Goal: Transaction & Acquisition: Obtain resource

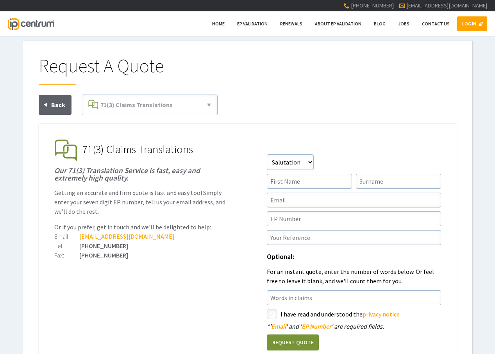
scroll to position [39, 0]
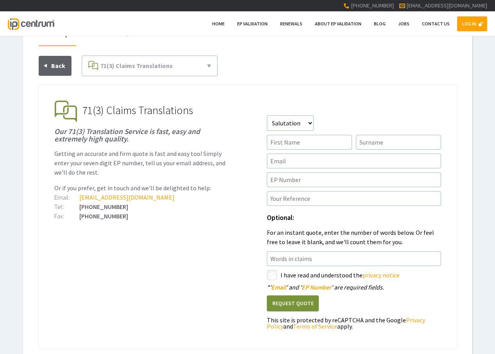
click at [467, 27] on link "LOG IN" at bounding box center [472, 23] width 30 height 15
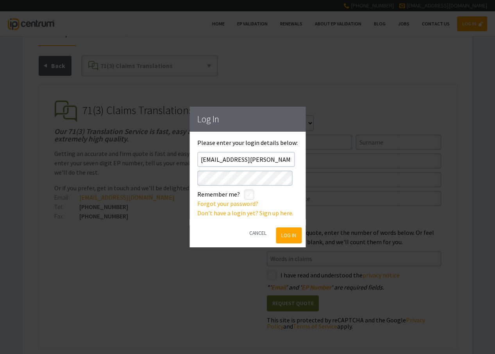
click at [282, 236] on button "Log In" at bounding box center [288, 235] width 25 height 16
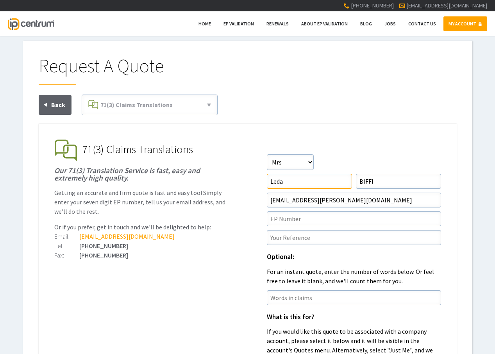
drag, startPoint x: 289, startPoint y: 181, endPoint x: 251, endPoint y: 181, distance: 38.7
click at [251, 181] on ul "EP Validation & Unitary Effect IP Centrum makes European Patent Validation and …" at bounding box center [248, 295] width 418 height 343
type input"] "FRANCESCA"
drag, startPoint x: 379, startPoint y: 182, endPoint x: 319, endPoint y: 180, distance: 59.4
click at [319, 180] on form "Salutation Salutation Mr Mrs Miss Ms Dr Other First Name FRANCESCA Surname BIFF…" at bounding box center [354, 302] width 174 height 297
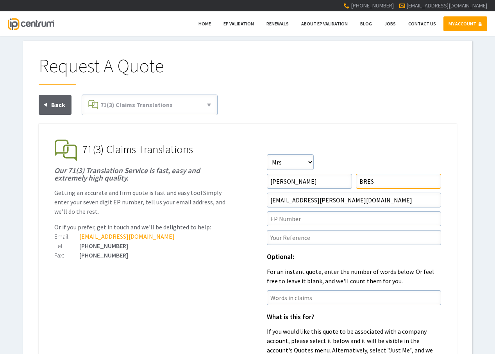
type input"] "[PERSON_NAME]"
drag, startPoint x: 282, startPoint y: 201, endPoint x: 239, endPoint y: 199, distance: 42.6
click at [239, 199] on ul "EP Validation & Unitary Effect IP Centrum makes European Patent Validation and …" at bounding box center [248, 295] width 418 height 343
type input"] "[EMAIL_ADDRESS][PERSON_NAME][DOMAIN_NAME]"
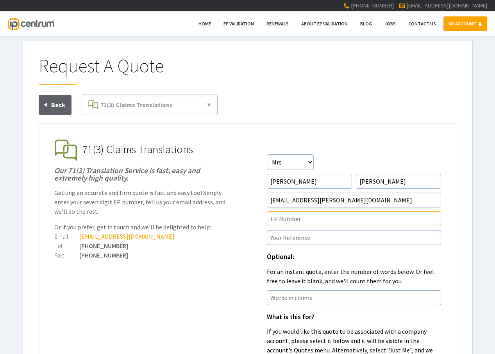
click at [293, 219] on input"] "text" at bounding box center [354, 218] width 174 height 15
paste input"] "EP4189643"
type input"] "EP4189643"
click at [286, 238] on input"] "text" at bounding box center [354, 237] width 174 height 15
paste input"] "I20049-WO-EP"
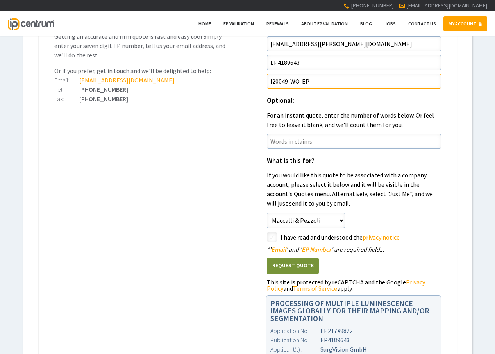
scroll to position [195, 0]
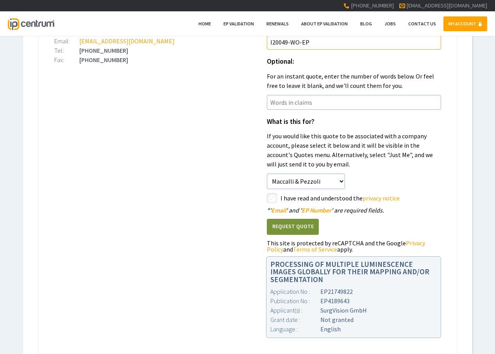
type input"] "I20049-WO-EP"
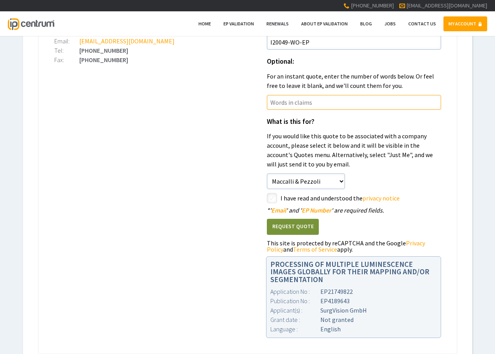
click at [300, 104] on input"] "text" at bounding box center [354, 102] width 174 height 15
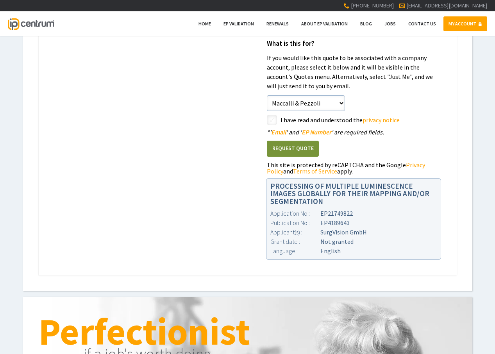
scroll to position [312, 0]
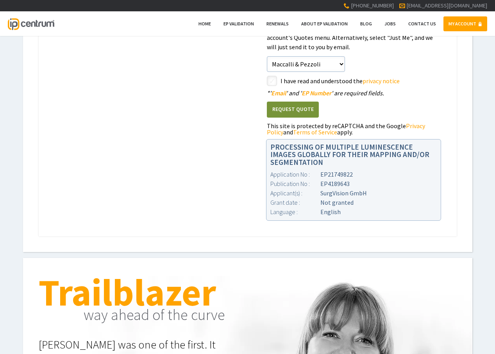
type input"] "1.154"
click at [298, 107] on button "Request Quote" at bounding box center [293, 110] width 52 height 16
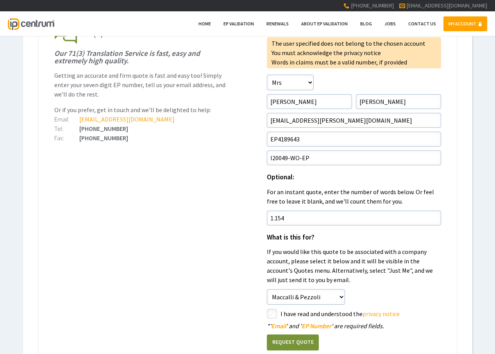
scroll to position [273, 0]
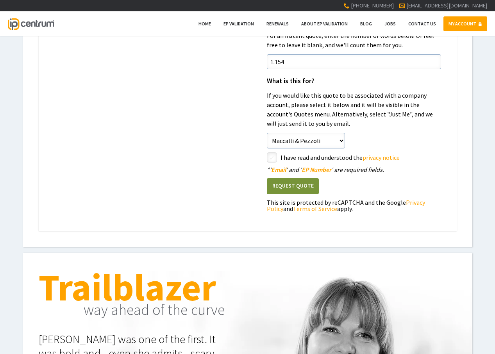
click at [373, 158] on link "privacy notice" at bounding box center [380, 157] width 37 height 8
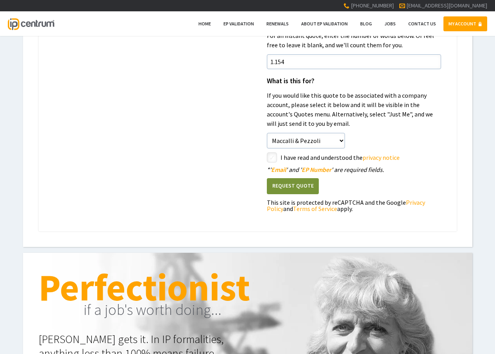
click at [298, 184] on button "Request Quote" at bounding box center [293, 186] width 52 height 16
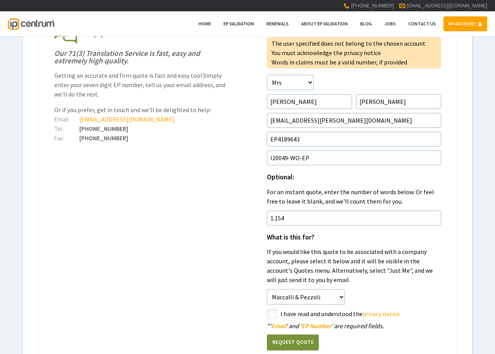
scroll to position [273, 0]
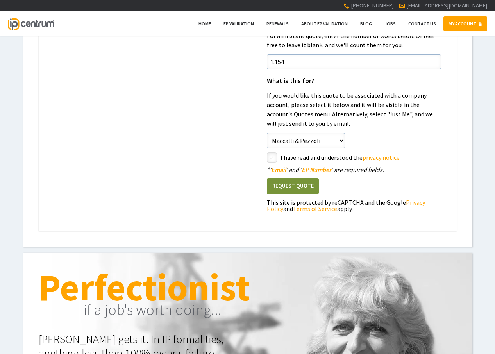
click at [374, 158] on link "privacy notice" at bounding box center [380, 157] width 37 height 8
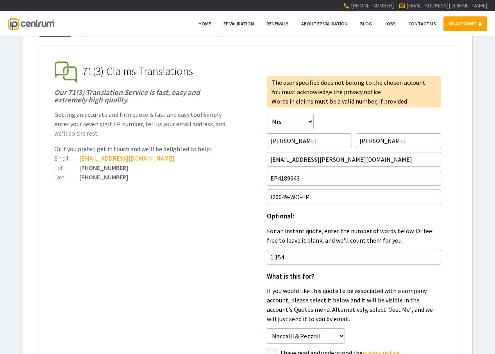
scroll to position [117, 0]
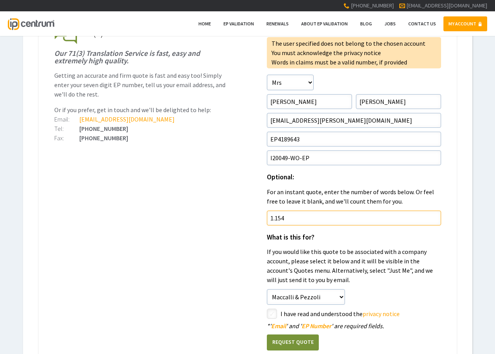
click at [276, 218] on input"] "1.154" at bounding box center [354, 217] width 174 height 15
type input"] "1154"
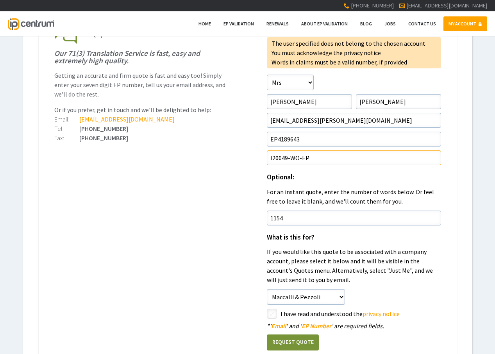
click at [370, 153] on input"] "I20049-WO-EP" at bounding box center [354, 157] width 174 height 15
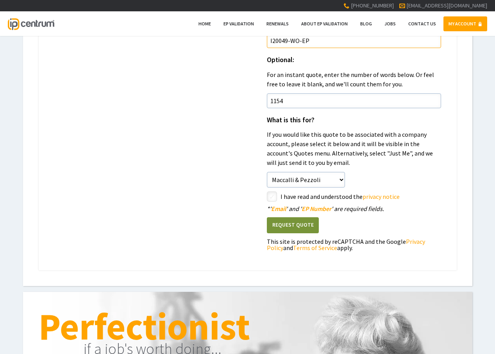
scroll to position [273, 0]
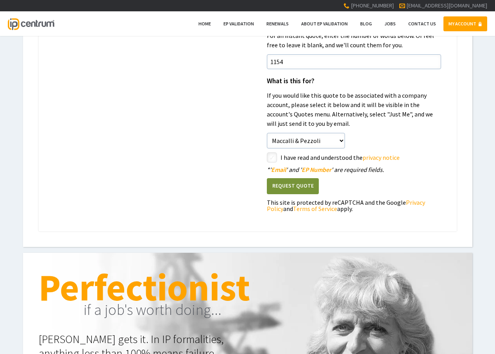
click at [287, 190] on button "Request Quote" at bounding box center [293, 186] width 52 height 16
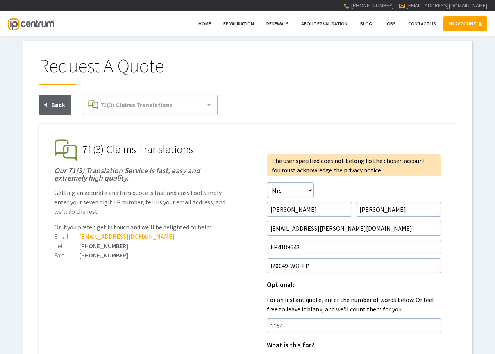
click at [455, 26] on link "MY ACCOUNT" at bounding box center [465, 23] width 44 height 15
drag, startPoint x: 326, startPoint y: 212, endPoint x: 257, endPoint y: 210, distance: 69.1
click at [257, 210] on ul "EP Validation & Unitary Effect IP Centrum makes European Patent Validation and …" at bounding box center [248, 309] width 418 height 371
type input"] "leda"
drag, startPoint x: 410, startPoint y: 205, endPoint x: 333, endPoint y: 149, distance: 94.5
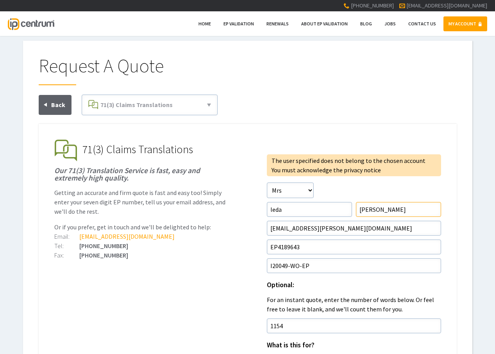
click at [336, 208] on form "The user specified does not belong to the chosen account You must acknowledge t…" at bounding box center [354, 316] width 174 height 325
type input"] "biffi"
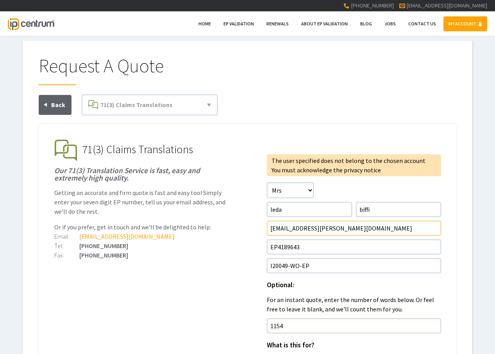
click at [280, 229] on input"] "info@maccalli-pezzoli.com" at bounding box center [354, 228] width 174 height 15
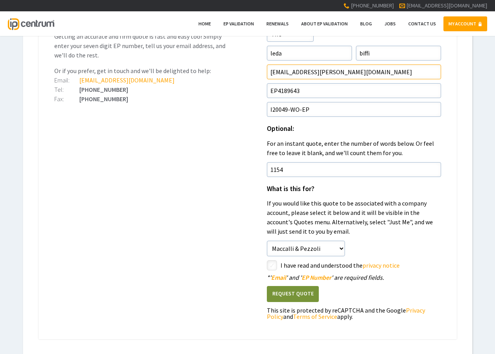
scroll to position [234, 0]
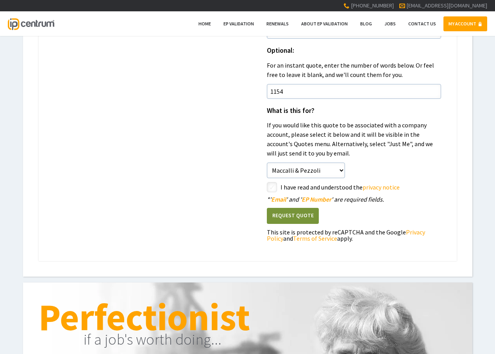
type input"] "[EMAIL_ADDRESS][PERSON_NAME][DOMAIN_NAME]"
click at [284, 213] on button "Request Quote" at bounding box center [293, 216] width 52 height 16
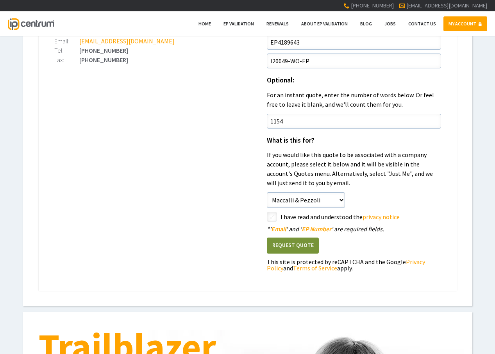
scroll to position [234, 0]
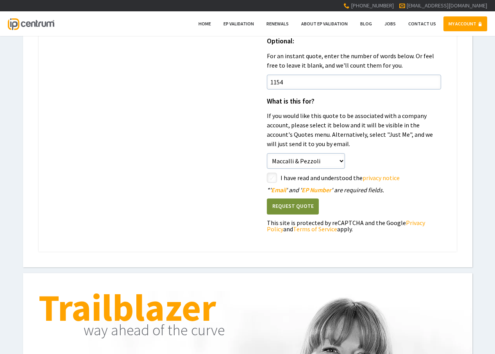
click at [370, 179] on link "privacy notice" at bounding box center [380, 178] width 37 height 8
click at [339, 164] on select"] "Just Me [PERSON_NAME] & Pezzoli" at bounding box center [306, 161] width 78 height 16
click at [267, 153] on select"] "Just Me [PERSON_NAME] & Pezzoli" at bounding box center [306, 161] width 78 height 16
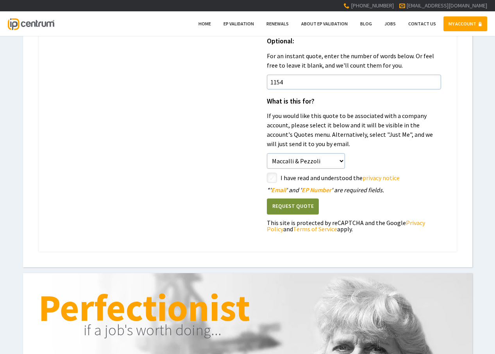
click at [408, 222] on link "Privacy Policy" at bounding box center [346, 226] width 158 height 14
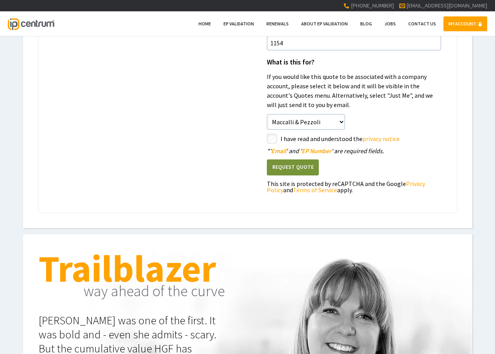
scroll to position [312, 0]
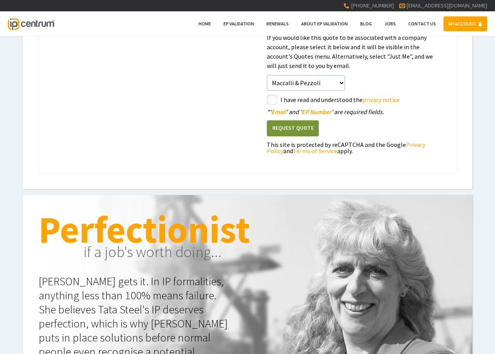
click at [299, 132] on button "Request Quote" at bounding box center [293, 128] width 52 height 16
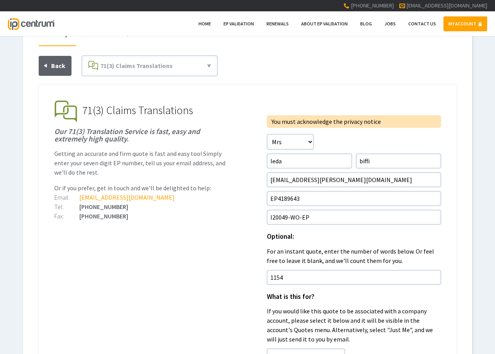
scroll to position [117, 0]
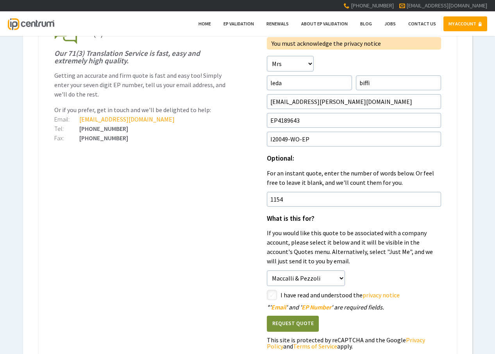
click at [390, 295] on link "privacy notice" at bounding box center [380, 295] width 37 height 8
